Goal: Task Accomplishment & Management: Complete application form

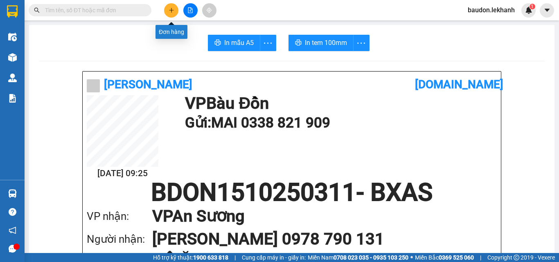
click at [172, 9] on icon "plus" at bounding box center [172, 10] width 6 height 6
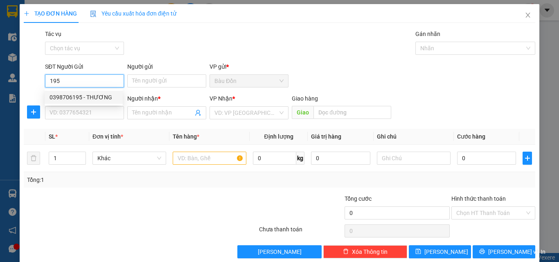
drag, startPoint x: 91, startPoint y: 95, endPoint x: 97, endPoint y: 100, distance: 7.0
click at [91, 96] on div "0398706195 - THƯƠNG" at bounding box center [84, 97] width 68 height 9
type input "0398706195"
type input "THƯƠNG"
type input "0901469473"
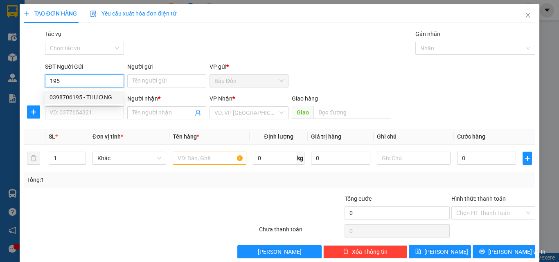
type input "VY"
type input "100.000"
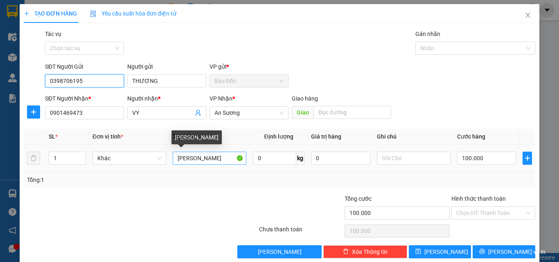
type input "0398706195"
click at [188, 157] on input "[PERSON_NAME]" at bounding box center [210, 158] width 74 height 13
drag, startPoint x: 190, startPoint y: 160, endPoint x: 179, endPoint y: 161, distance: 11.6
click at [179, 161] on input "[PERSON_NAME]" at bounding box center [210, 158] width 74 height 13
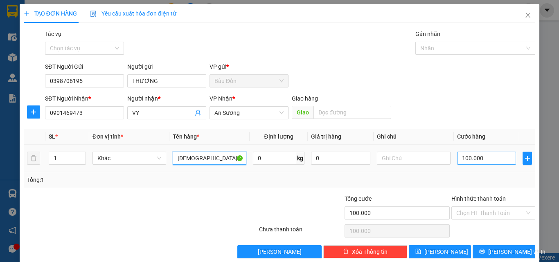
type input "[DEMOGRAPHIC_DATA][PERSON_NAME]"
click at [466, 160] on input "100.000" at bounding box center [486, 158] width 59 height 13
type input "4"
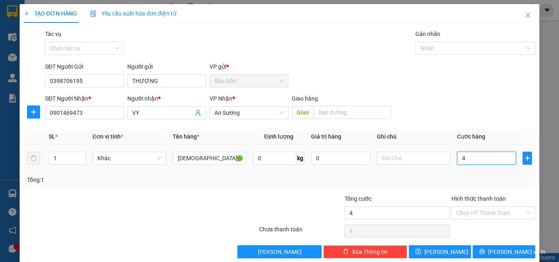
type input "40"
type input "400"
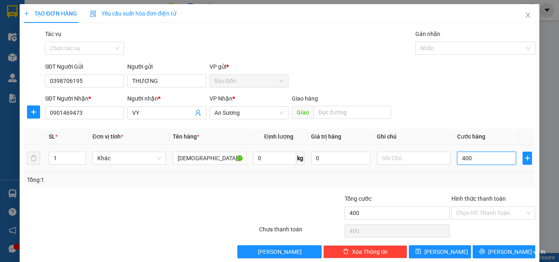
type input "4.000"
type input "40.000"
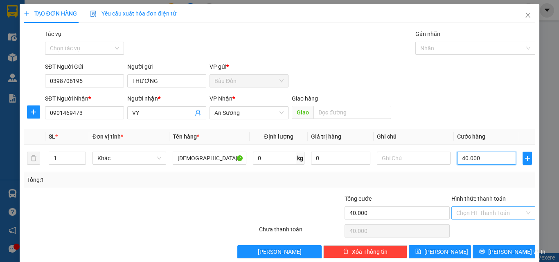
type input "40.000"
click at [469, 215] on input "Hình thức thanh toán" at bounding box center [491, 213] width 68 height 12
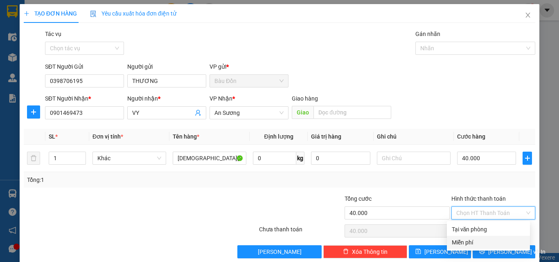
drag, startPoint x: 122, startPoint y: 222, endPoint x: 302, endPoint y: 176, distance: 186.0
click at [124, 222] on div at bounding box center [98, 208] width 150 height 29
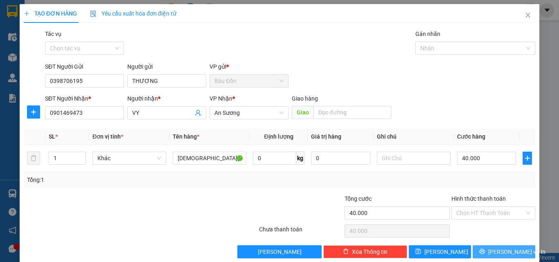
click at [502, 252] on span "[PERSON_NAME] và In" at bounding box center [516, 252] width 57 height 9
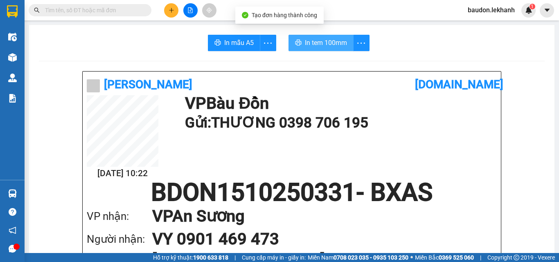
click at [323, 41] on span "In tem 100mm" at bounding box center [326, 43] width 42 height 10
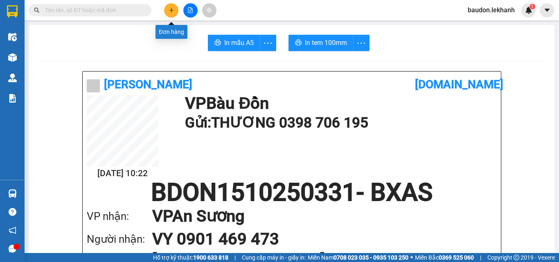
click at [176, 12] on button at bounding box center [171, 10] width 14 height 14
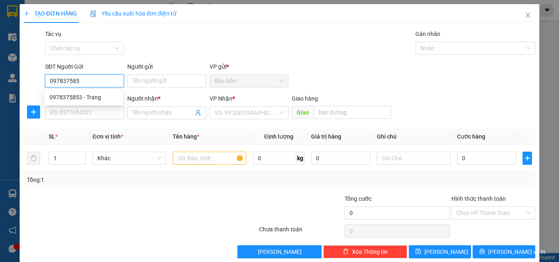
type input "0978375853"
click at [80, 97] on div "0978375853 - Trang" at bounding box center [84, 97] width 68 height 9
type input "Trang"
type input "0986107873"
type input "MAI"
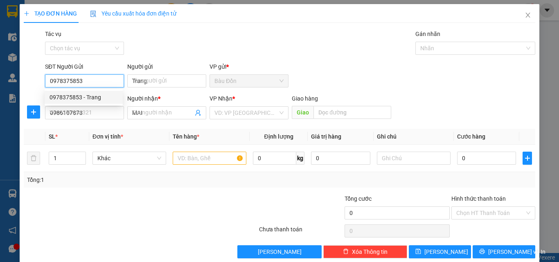
type input "30.000"
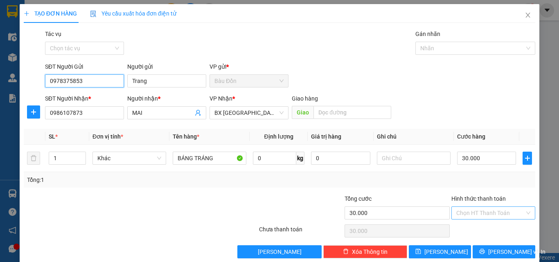
type input "0978375853"
click at [465, 210] on input "Hình thức thanh toán" at bounding box center [491, 213] width 68 height 12
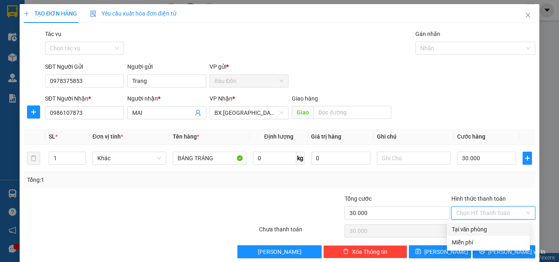
click at [472, 228] on div "Tại văn phòng" at bounding box center [488, 229] width 73 height 9
type input "0"
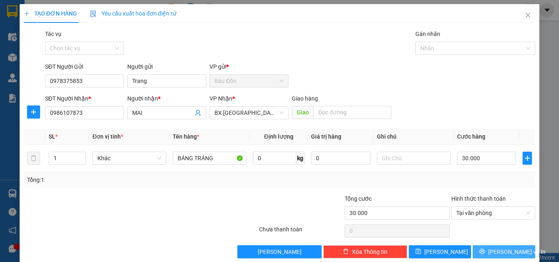
click at [484, 250] on icon "printer" at bounding box center [482, 252] width 6 height 6
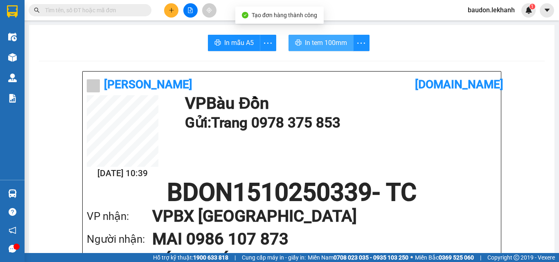
click at [299, 45] on button "In tem 100mm" at bounding box center [321, 43] width 65 height 16
